Goal: Check status: Check status

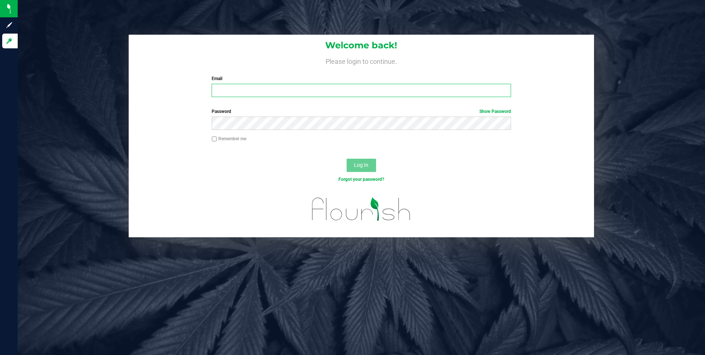
type input "[EMAIL_ADDRESS][DOMAIN_NAME]"
click at [240, 203] on div at bounding box center [362, 213] width 466 height 47
click at [353, 167] on button "Log In" at bounding box center [360, 165] width 29 height 13
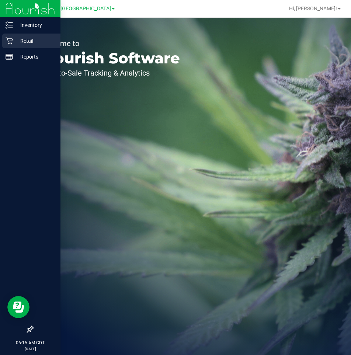
click at [27, 39] on p "Retail" at bounding box center [35, 40] width 44 height 9
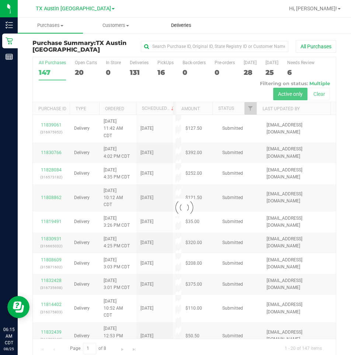
click at [184, 24] on span "Deliveries" at bounding box center [181, 25] width 40 height 7
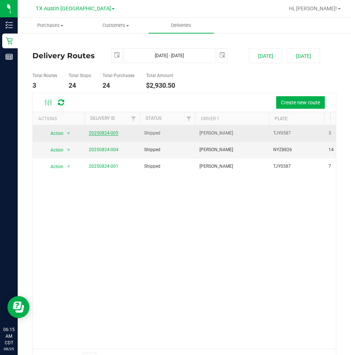
click at [103, 131] on link "20250824-005" at bounding box center [103, 132] width 29 height 5
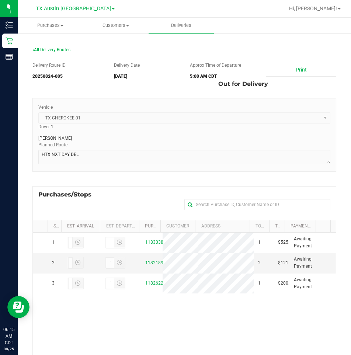
scroll to position [37, 0]
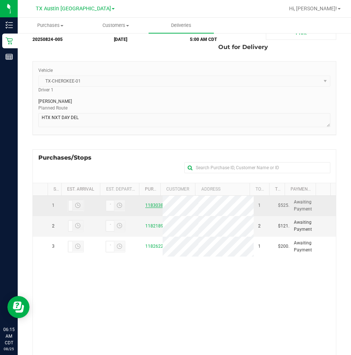
click at [149, 205] on link "11830387" at bounding box center [155, 205] width 21 height 5
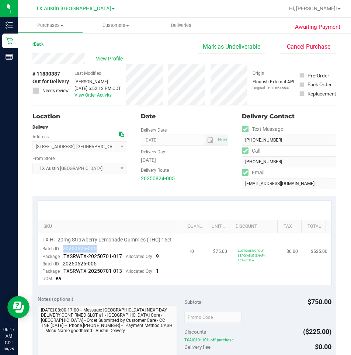
drag, startPoint x: 101, startPoint y: 249, endPoint x: 58, endPoint y: 250, distance: 43.1
click at [58, 250] on td "TX HT 20mg Strawberry Lemonade Gummies (THC) 15ct Batch ID 20250626-005 Package…" at bounding box center [111, 259] width 147 height 52
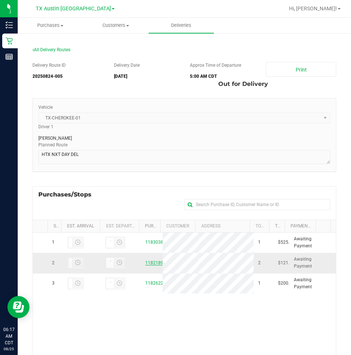
click at [151, 265] on link "11821892" at bounding box center [155, 262] width 21 height 5
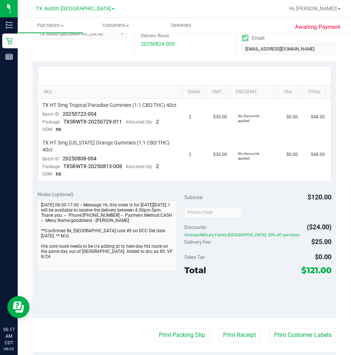
scroll to position [147, 0]
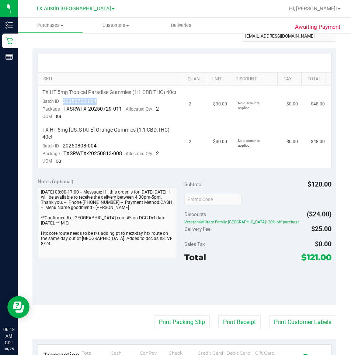
drag, startPoint x: 103, startPoint y: 108, endPoint x: 63, endPoint y: 108, distance: 39.8
click at [63, 108] on td "TX HT 5mg Tropical Paradise Gummies (1:1 CBD:THC) 40ct Batch ID 20250722-004 Pa…" at bounding box center [111, 105] width 147 height 38
drag, startPoint x: 102, startPoint y: 144, endPoint x: 59, endPoint y: 145, distance: 43.5
click at [59, 145] on td "TX HT 5mg [US_STATE] Orange Gummies (1:1 CBD:THC) 40ct Batch ID 20250808-004 Pa…" at bounding box center [111, 145] width 147 height 44
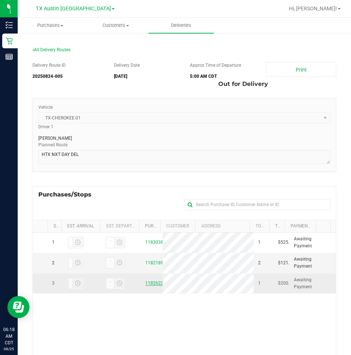
click at [156, 286] on link "11826222" at bounding box center [155, 283] width 21 height 5
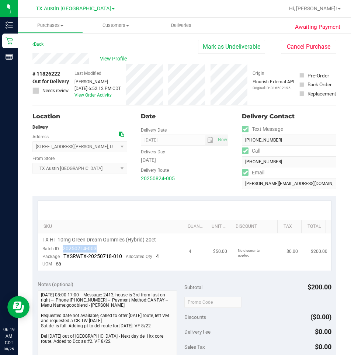
drag, startPoint x: 91, startPoint y: 250, endPoint x: 63, endPoint y: 248, distance: 28.1
click at [63, 248] on td "TX HT 10mg Green Dream Gummies (Hybrid) 20ct Batch ID 20250714-003 Package TXSR…" at bounding box center [111, 251] width 147 height 37
